Goal: Task Accomplishment & Management: Manage account settings

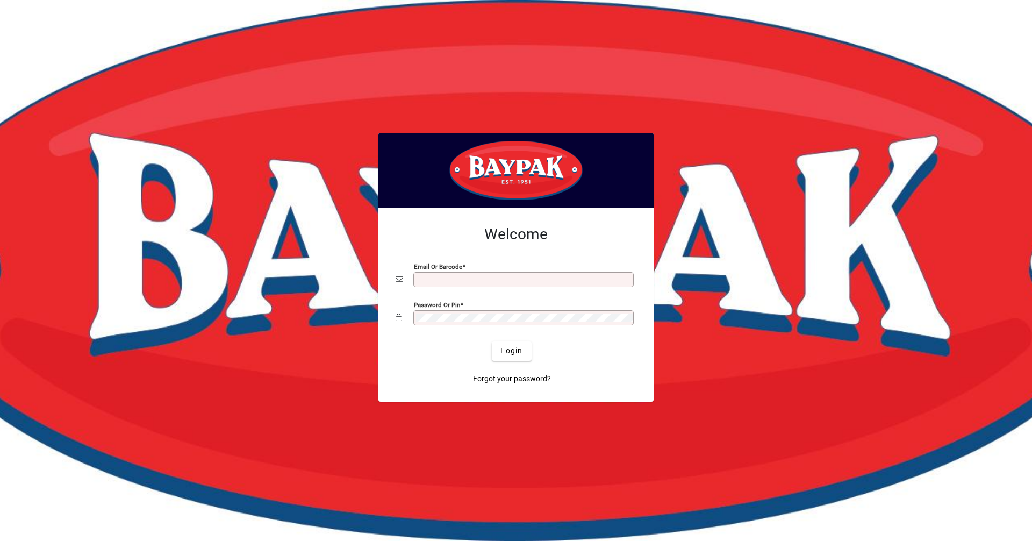
type input "**********"
drag, startPoint x: 509, startPoint y: 332, endPoint x: 509, endPoint y: 345, distance: 12.4
click at [509, 332] on div at bounding box center [516, 334] width 241 height 12
click at [511, 355] on span "Login" at bounding box center [512, 350] width 22 height 11
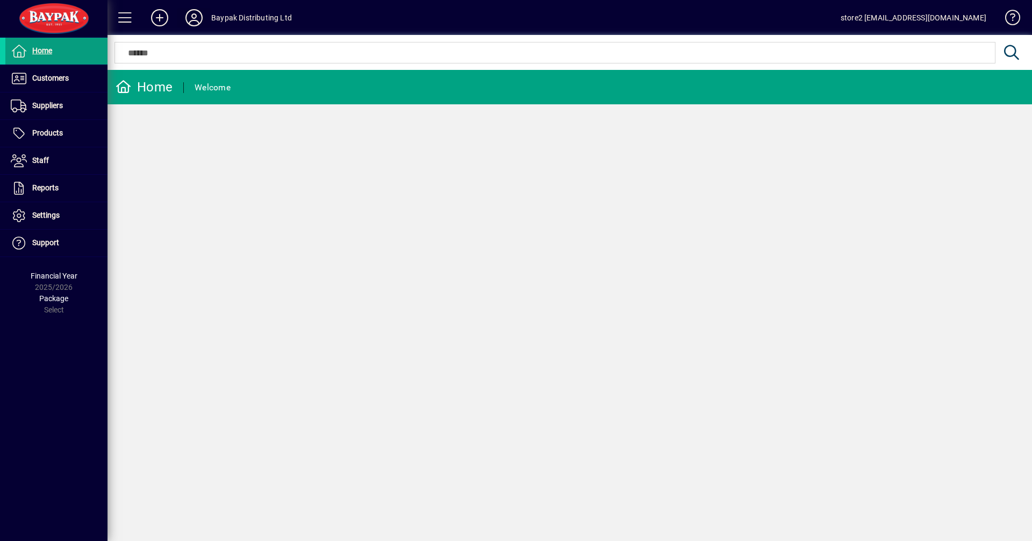
click at [190, 19] on icon at bounding box center [194, 17] width 22 height 17
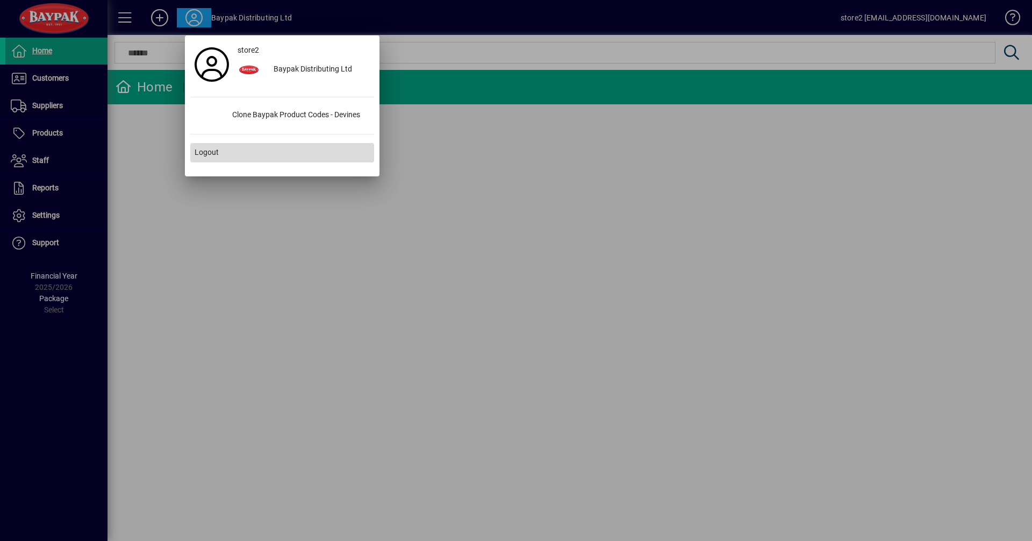
click at [214, 148] on span "Logout" at bounding box center [207, 152] width 24 height 11
